Goal: Navigation & Orientation: Find specific page/section

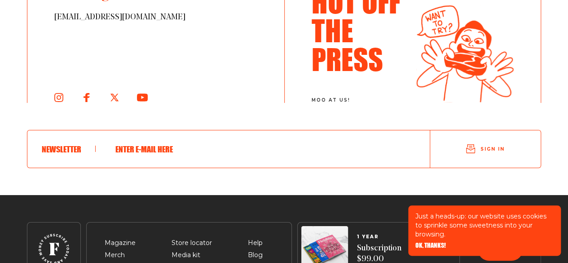
scroll to position [4834, 0]
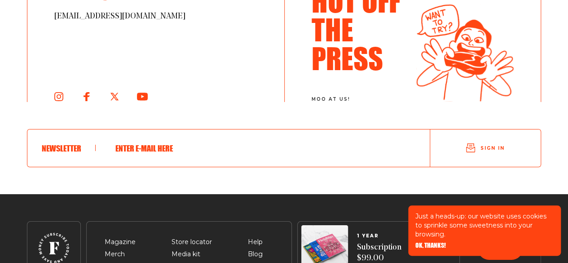
click at [152, 149] on input "text" at bounding box center [255, 148] width 291 height 23
click at [307, 177] on div "[EMAIL_ADDRESS][DOMAIN_NAME] Hot Off The Press moo at [GEOGRAPHIC_DATA]! Newsle…" at bounding box center [284, 90] width 514 height 208
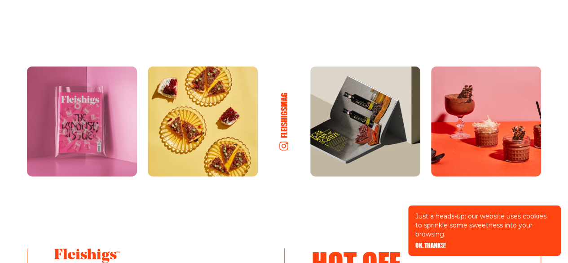
scroll to position [4567, 0]
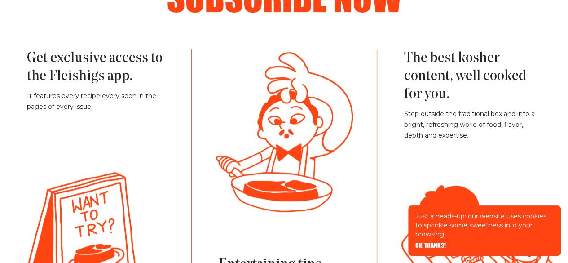
click at [368, 120] on div "Subscribe now Get exclusive access to the Fleishigs app. It features every reci…" at bounding box center [284, 155] width 568 height 353
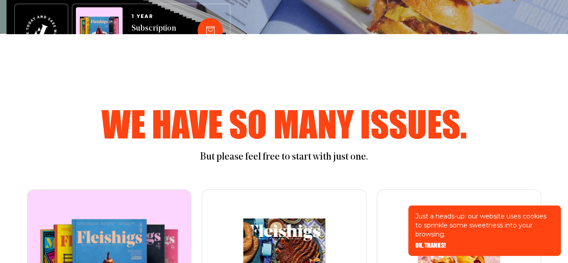
scroll to position [0, 0]
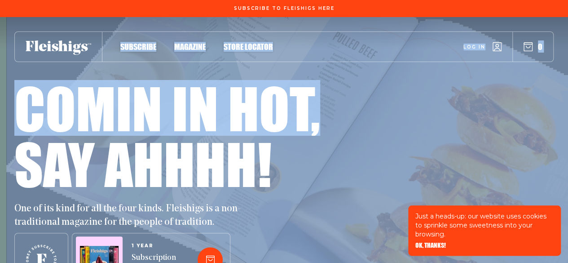
drag, startPoint x: 368, startPoint y: 120, endPoint x: 388, endPoint y: 7, distance: 114.5
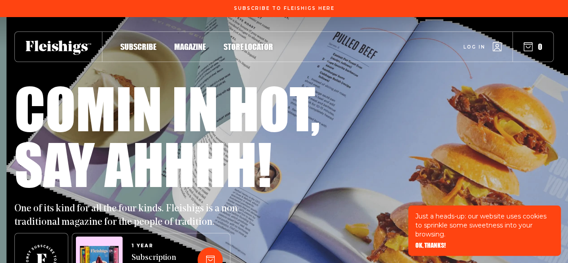
click at [407, 146] on div "Say ahhhh!" at bounding box center [284, 164] width 540 height 56
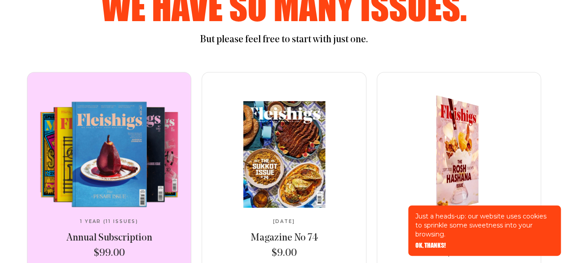
scroll to position [164, 0]
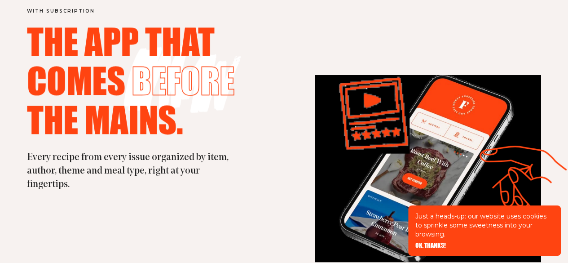
scroll to position [2329, 0]
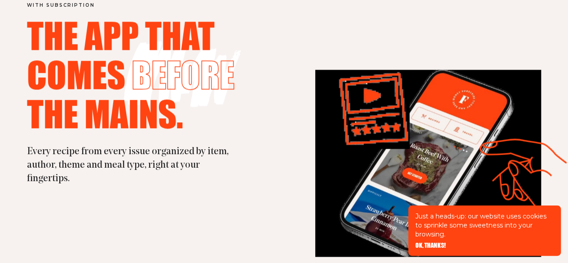
drag, startPoint x: 300, startPoint y: 169, endPoint x: 305, endPoint y: 117, distance: 52.8
click at [305, 117] on div "with subscription The app that comes before the mains. Every recipe from every …" at bounding box center [284, 162] width 568 height 373
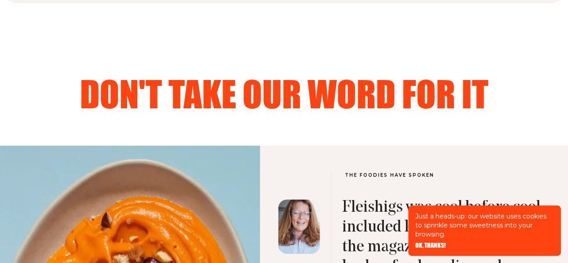
scroll to position [2268, 0]
